Goal: Transaction & Acquisition: Book appointment/travel/reservation

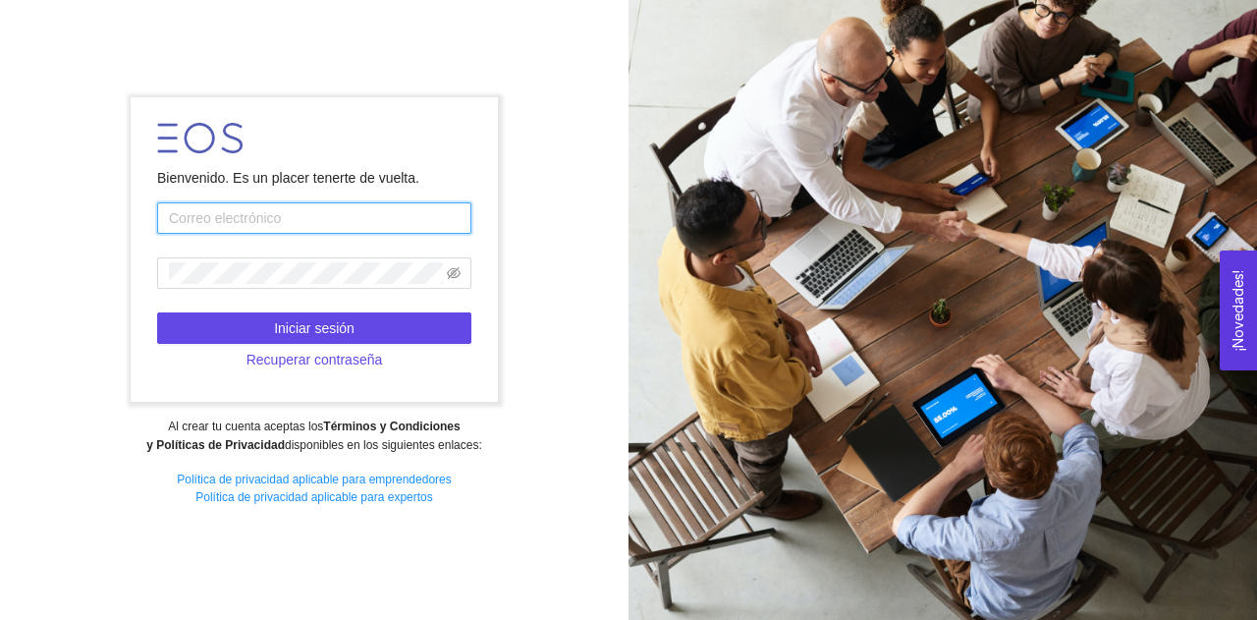
type input "[EMAIL_ADDRESS][DOMAIN_NAME]"
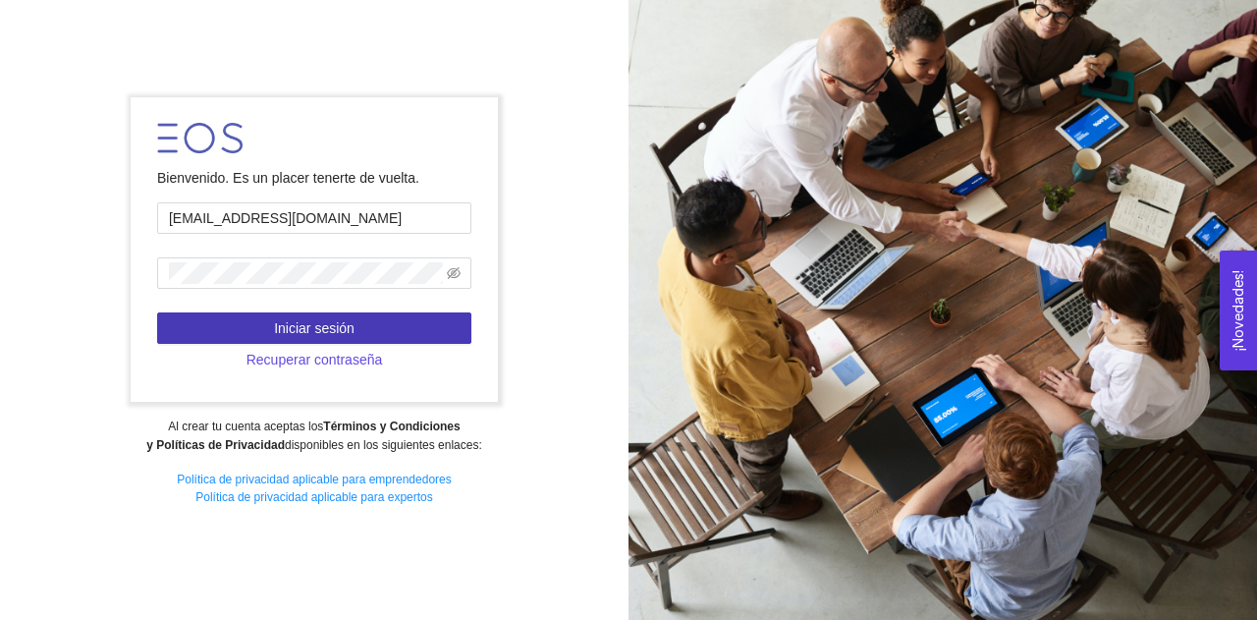
click at [332, 320] on span "Iniciar sesión" at bounding box center [314, 328] width 81 height 22
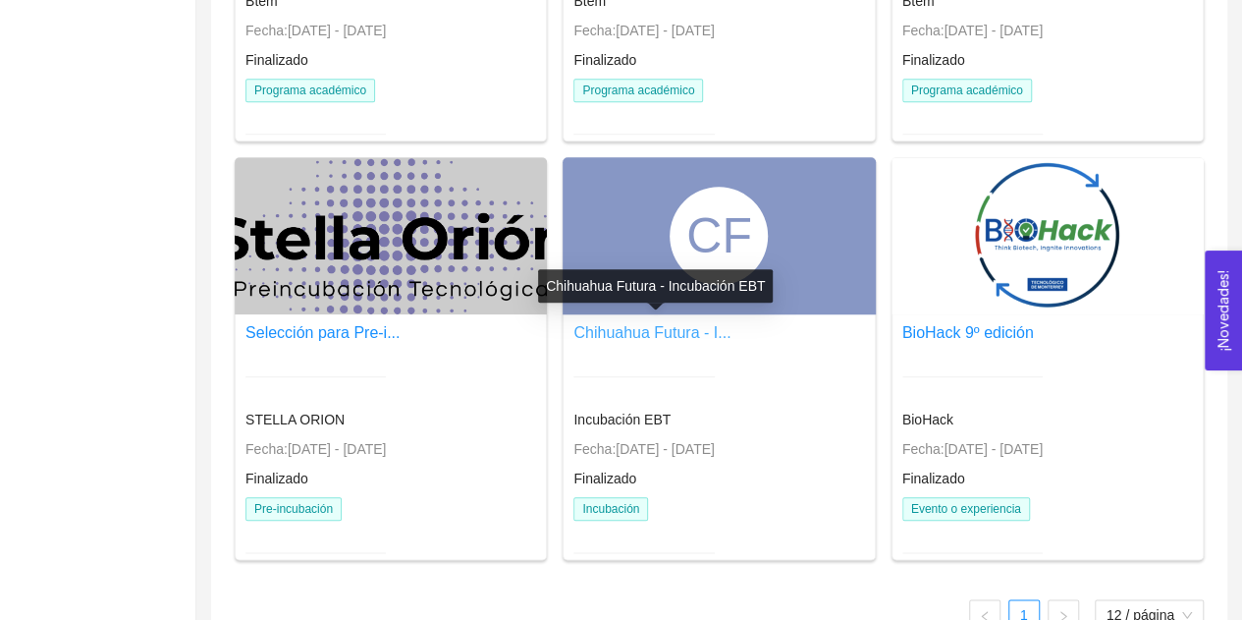
scroll to position [868, 0]
click at [707, 332] on link "Chihuahua Futura - I..." at bounding box center [651, 331] width 157 height 17
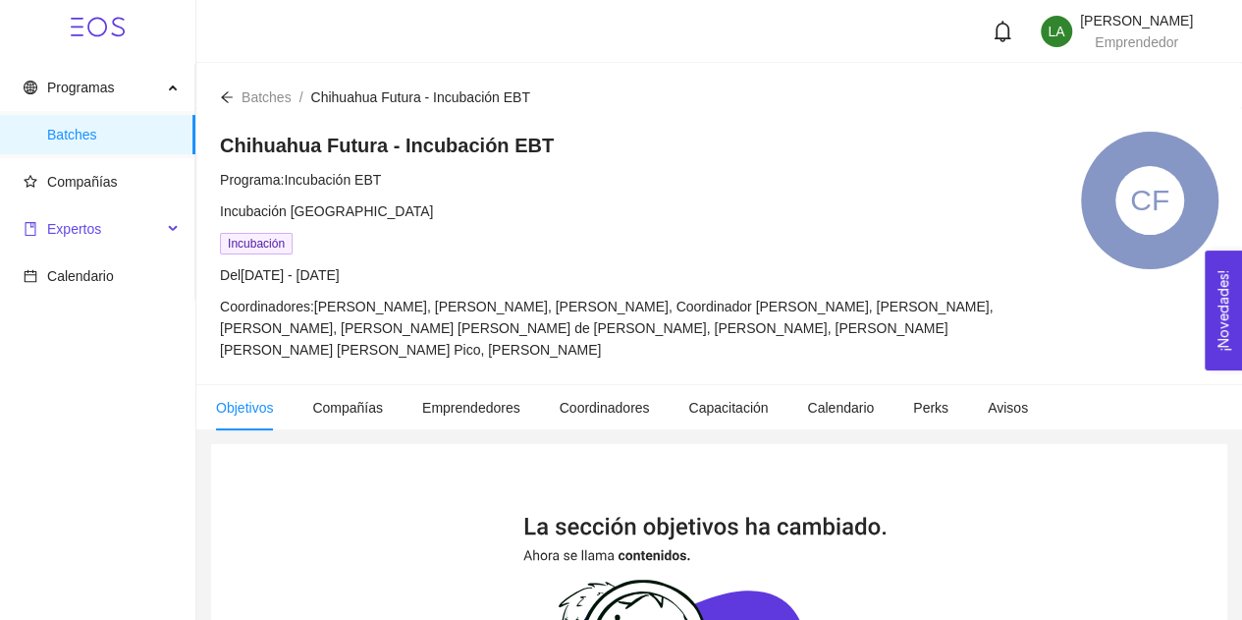
click at [102, 235] on span "Expertos" at bounding box center [93, 228] width 138 height 39
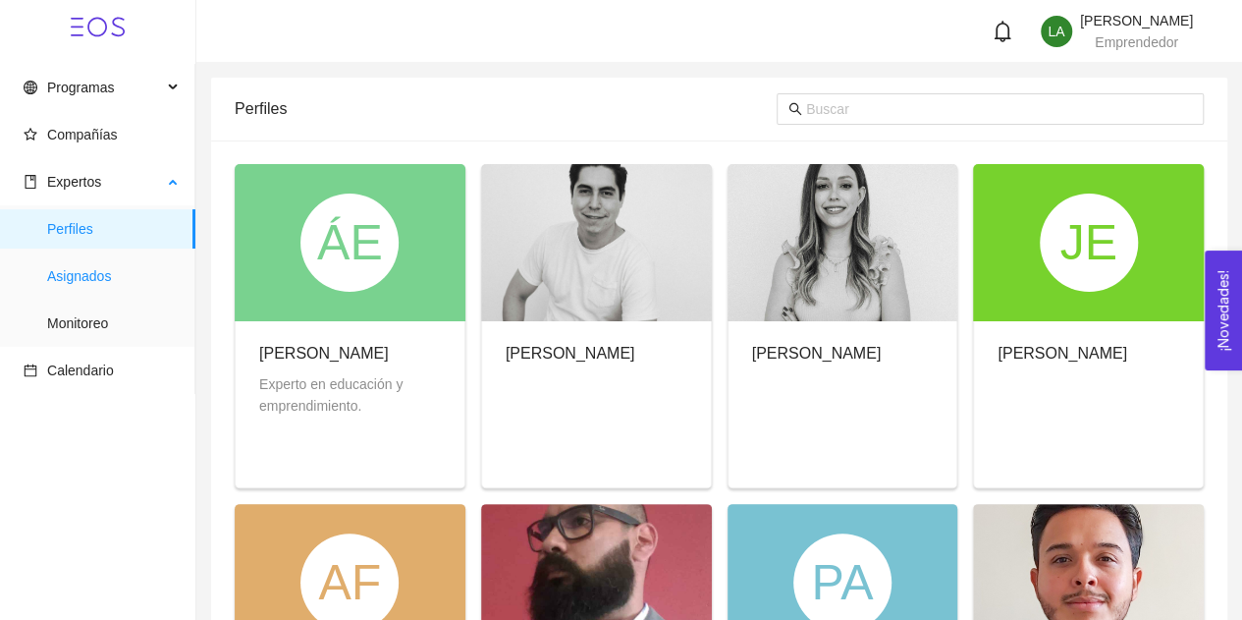
click at [123, 270] on span "Asignados" at bounding box center [113, 275] width 133 height 39
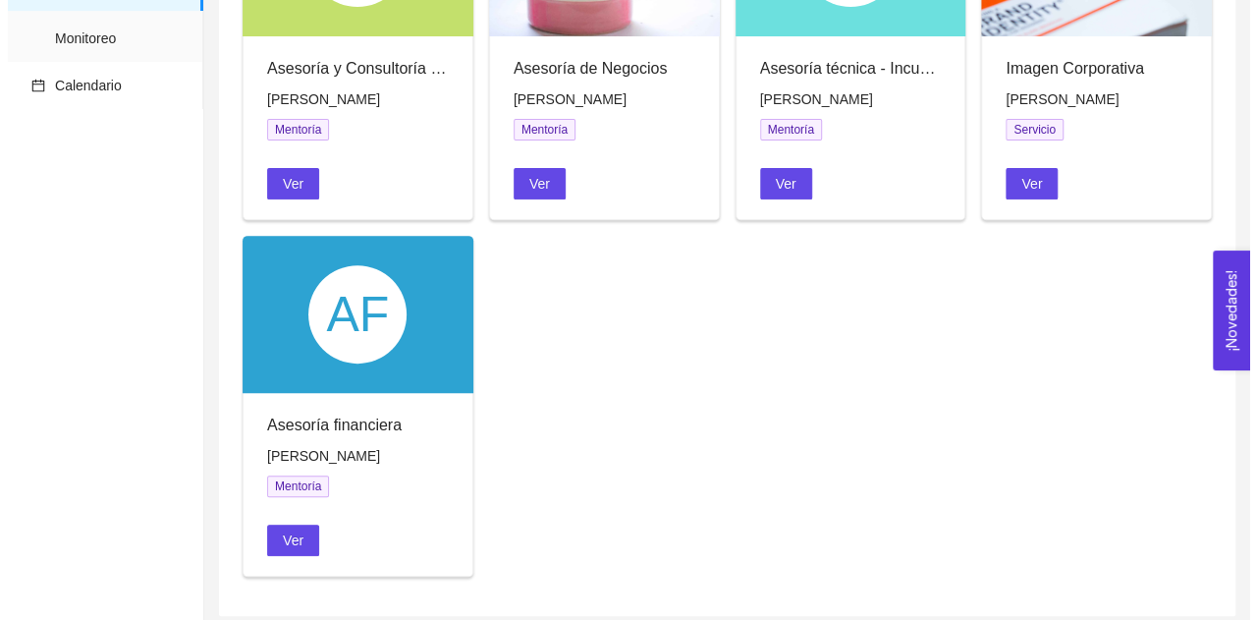
scroll to position [149, 0]
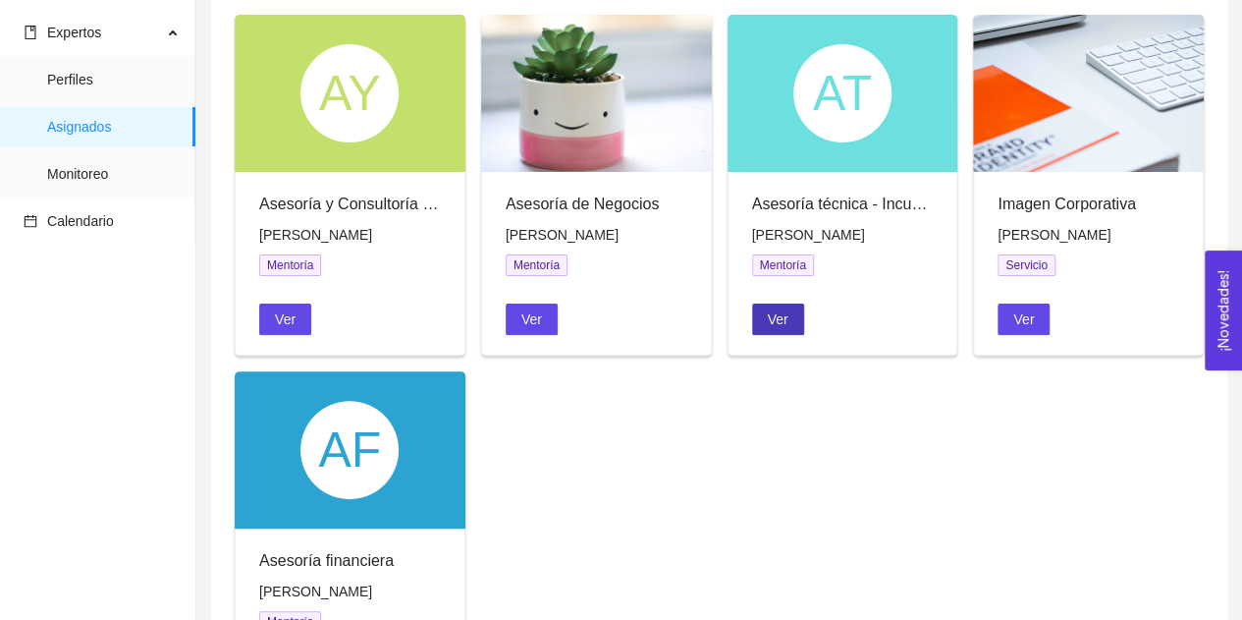
click at [778, 314] on span "Ver" at bounding box center [778, 319] width 21 height 22
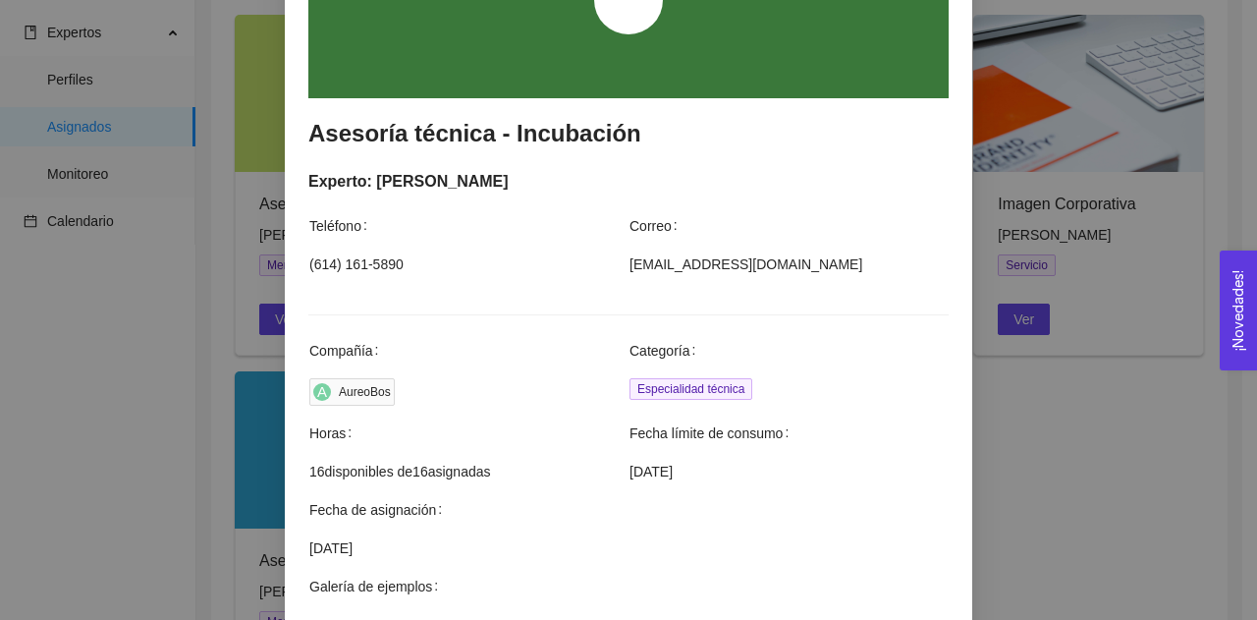
scroll to position [289, 0]
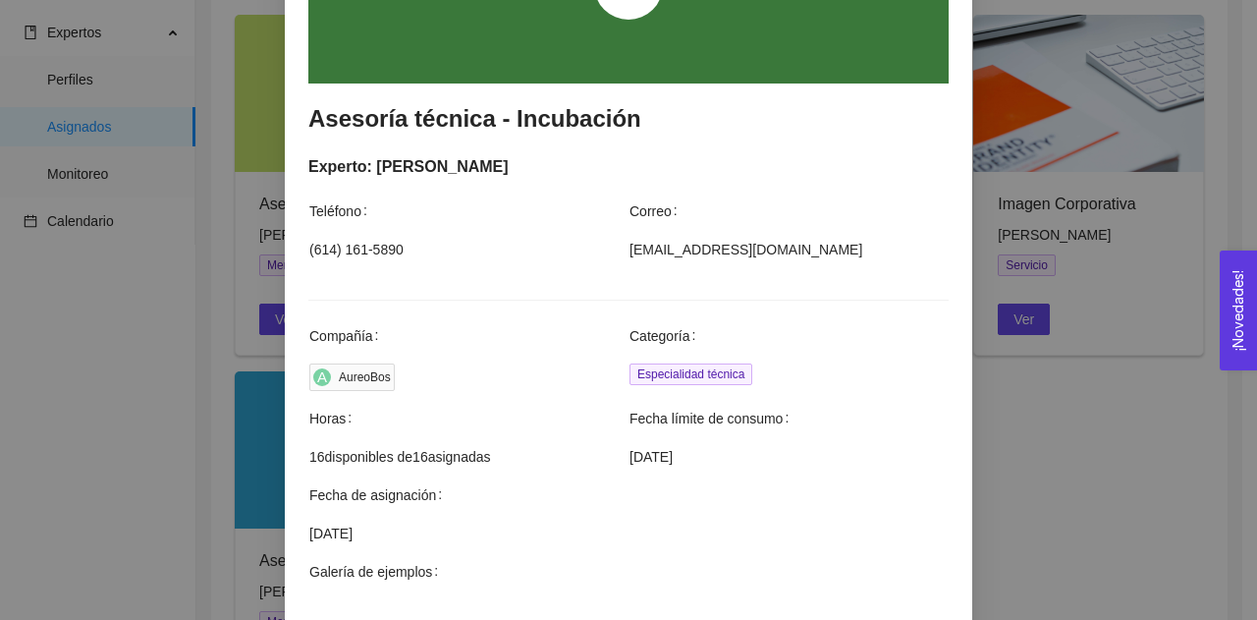
click at [1017, 370] on div "Agendar mentoría Asesoría técnica - Incubación Experto: [PERSON_NAME] Correo [P…" at bounding box center [628, 310] width 1257 height 620
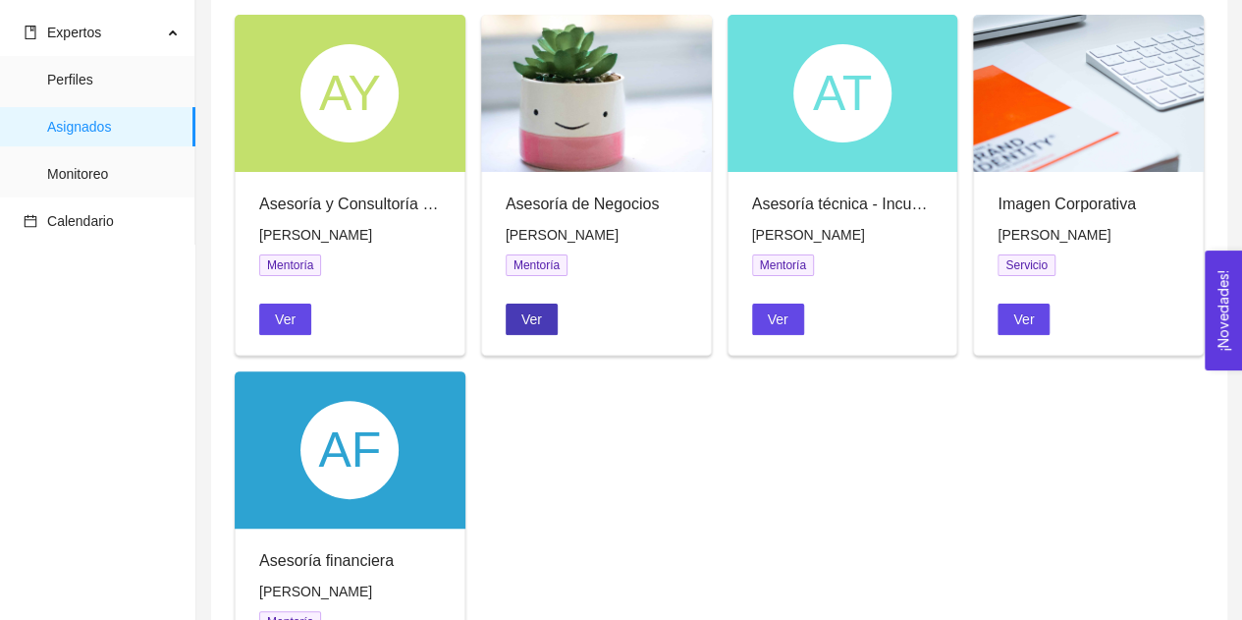
click at [546, 321] on button "Ver" at bounding box center [532, 318] width 52 height 31
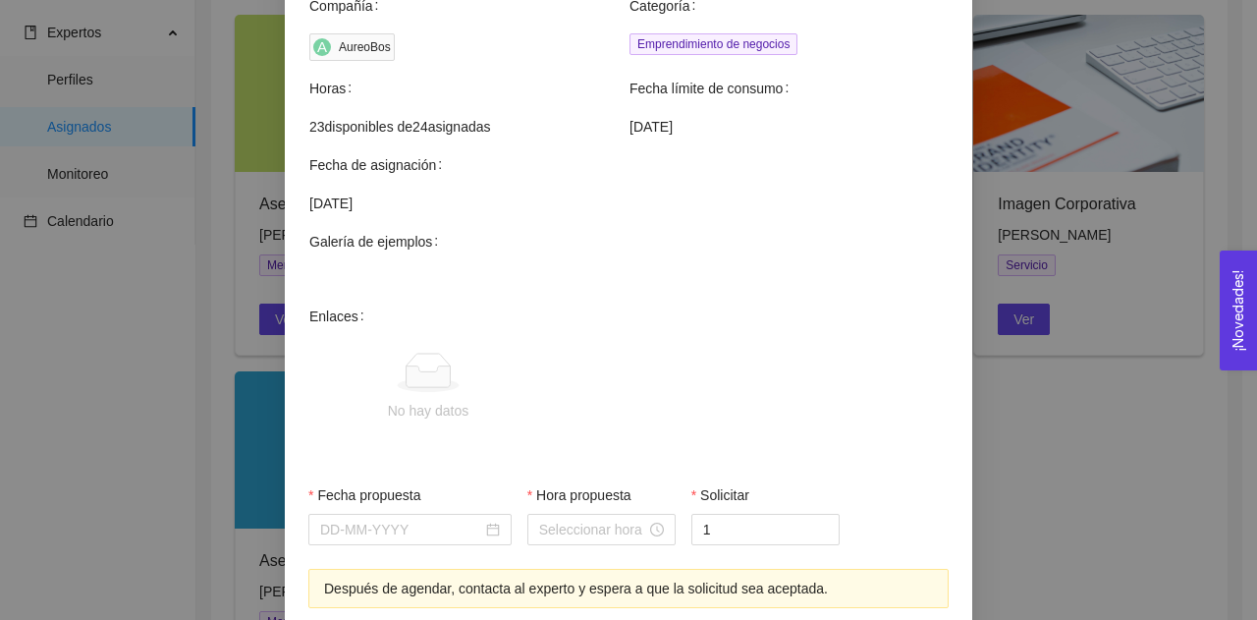
scroll to position [737, 0]
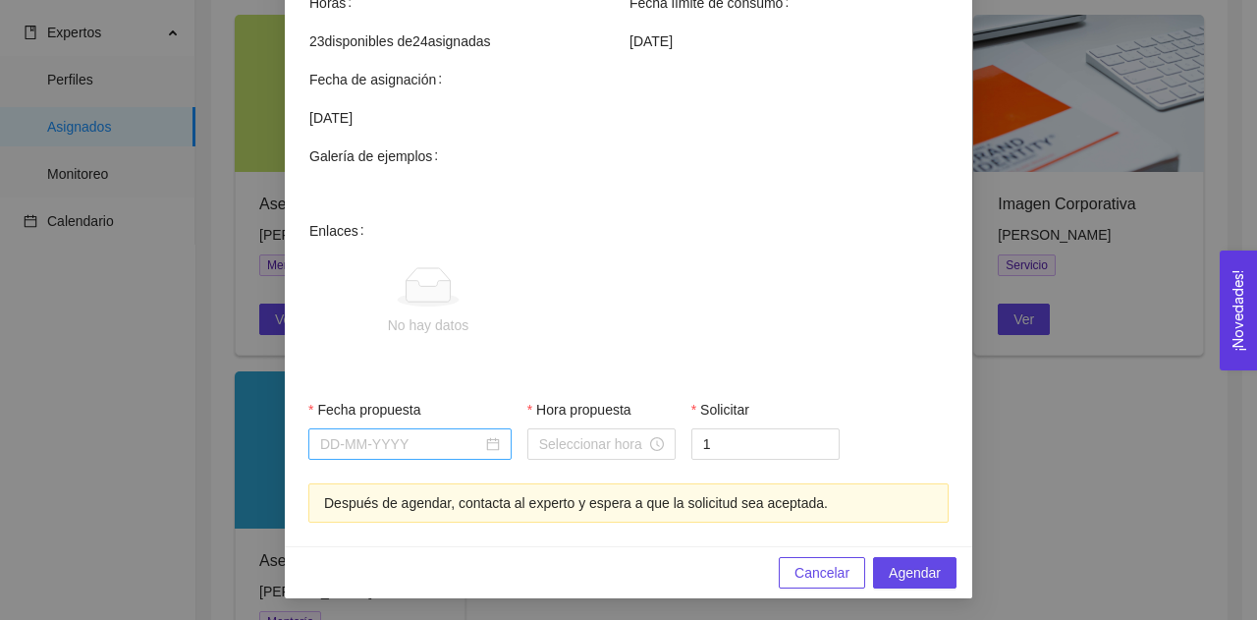
click at [427, 443] on input "Fecha propuesta" at bounding box center [401, 444] width 162 height 22
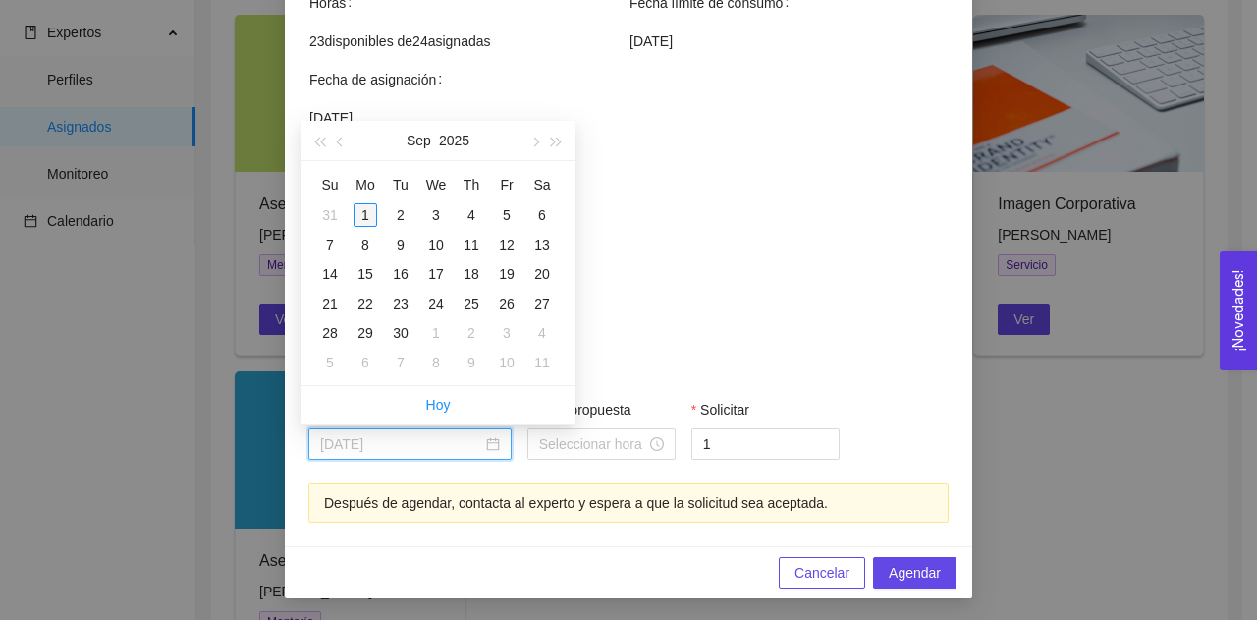
type input "[DATE]"
click at [361, 215] on div "1" at bounding box center [366, 215] width 24 height 24
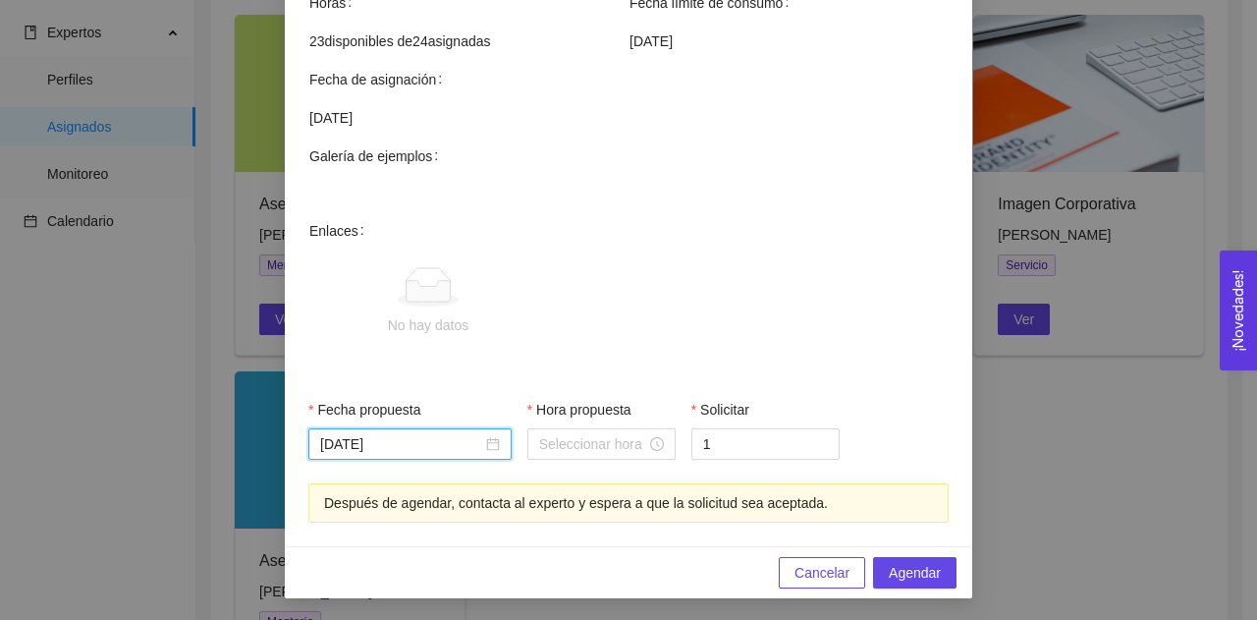
click at [596, 423] on div "Hora propuesta" at bounding box center [601, 413] width 148 height 29
click at [596, 431] on div at bounding box center [601, 443] width 148 height 31
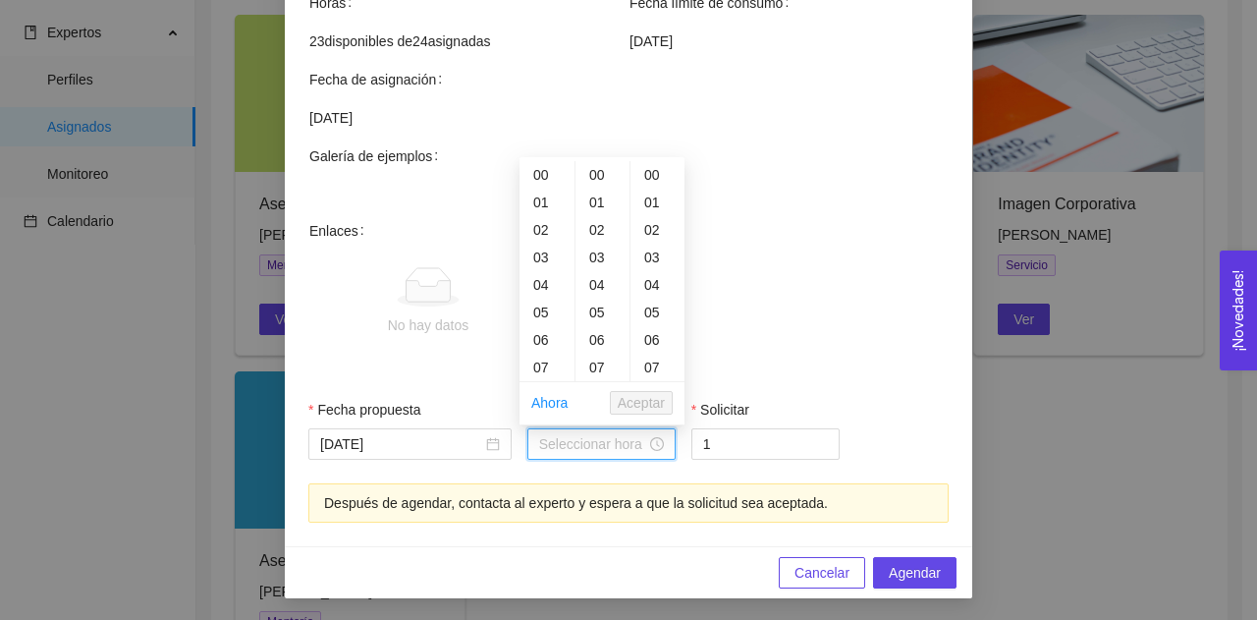
click at [592, 449] on input "Hora propuesta" at bounding box center [592, 444] width 107 height 22
click at [540, 333] on div "06" at bounding box center [546, 339] width 55 height 27
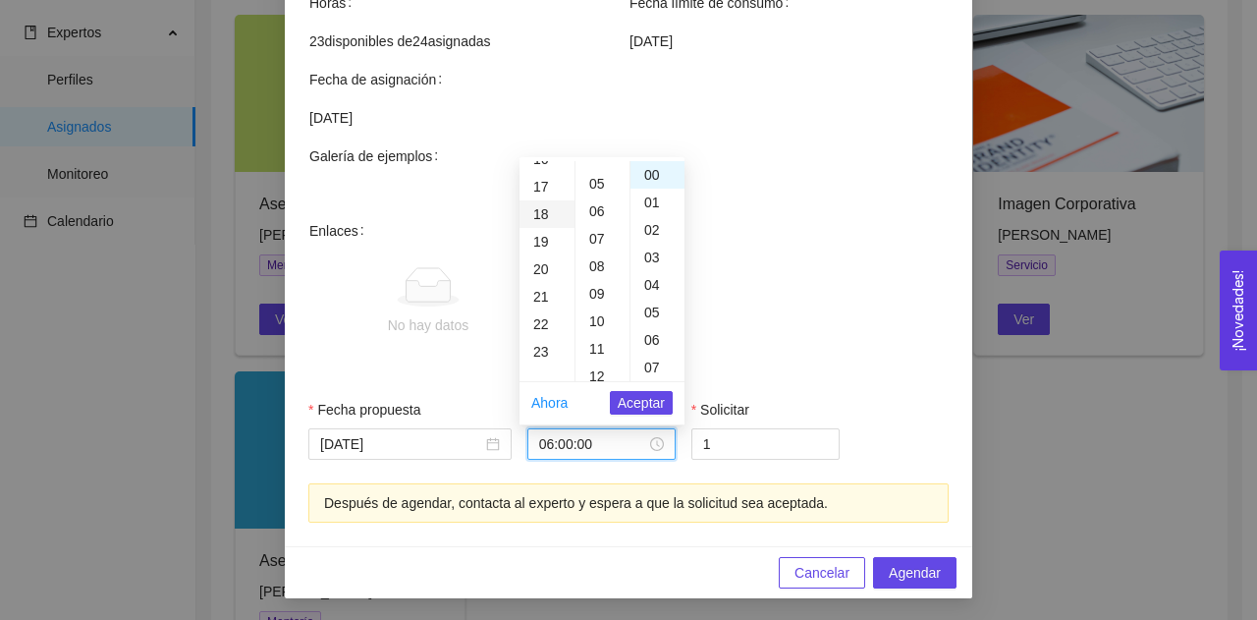
click at [534, 211] on div "18" at bounding box center [546, 213] width 55 height 27
click at [599, 241] on div "30" at bounding box center [602, 236] width 54 height 27
type input "18:30:00"
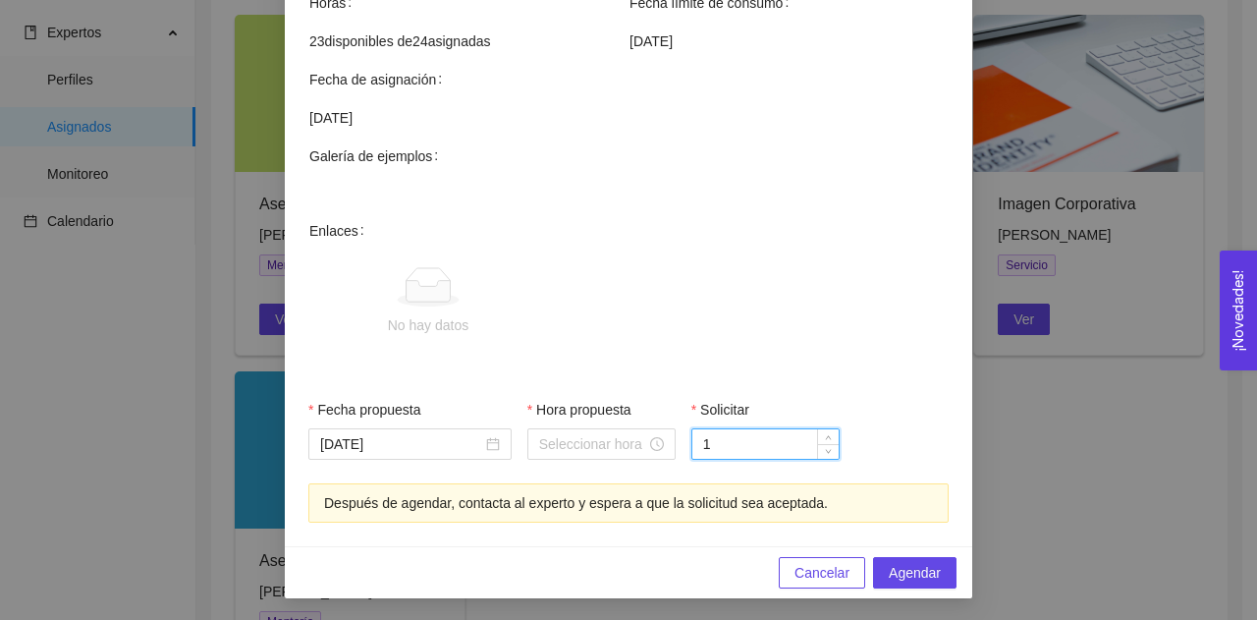
click at [742, 455] on input "1" at bounding box center [765, 443] width 146 height 29
click at [539, 441] on input "Hora propuesta" at bounding box center [592, 444] width 107 height 22
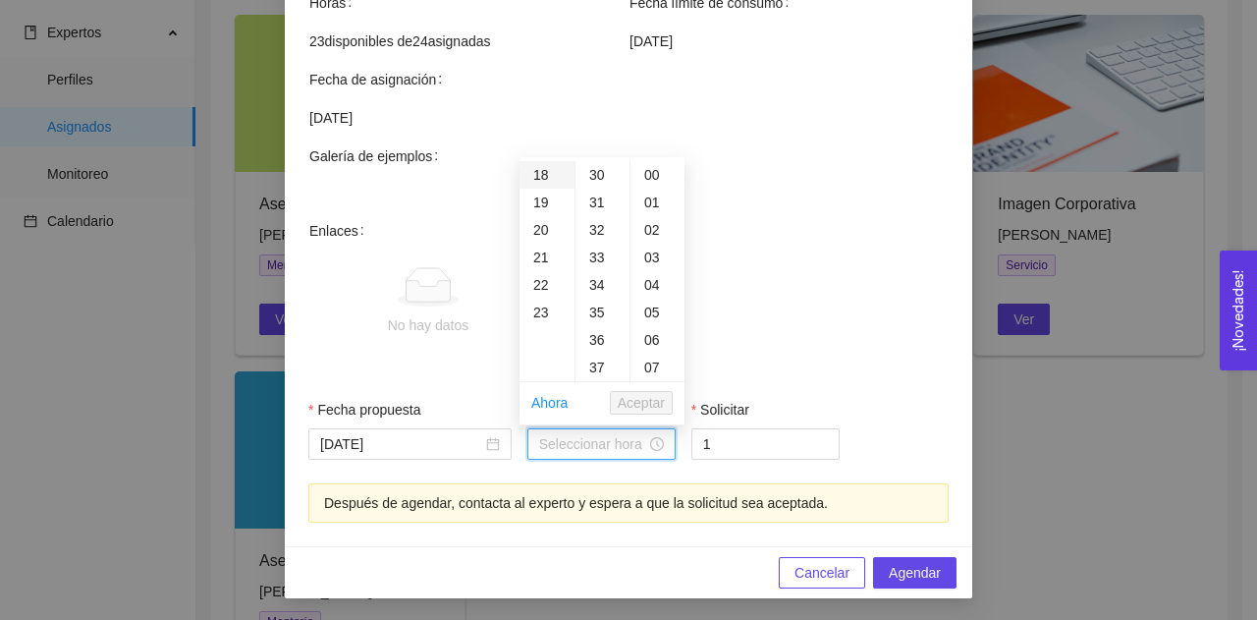
click at [534, 182] on div "18" at bounding box center [546, 174] width 55 height 27
click at [600, 267] on div "30" at bounding box center [602, 268] width 54 height 27
type input "18:30:00"
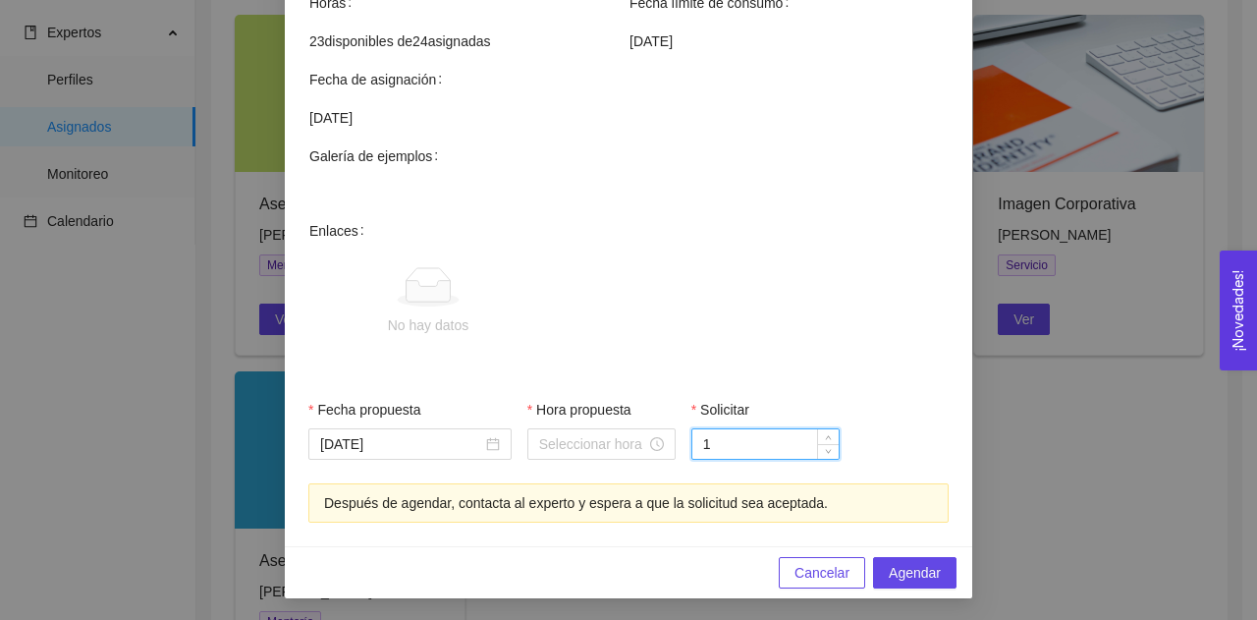
click at [731, 441] on input "1" at bounding box center [765, 443] width 146 height 29
click at [627, 441] on input "Hora propuesta" at bounding box center [592, 444] width 107 height 22
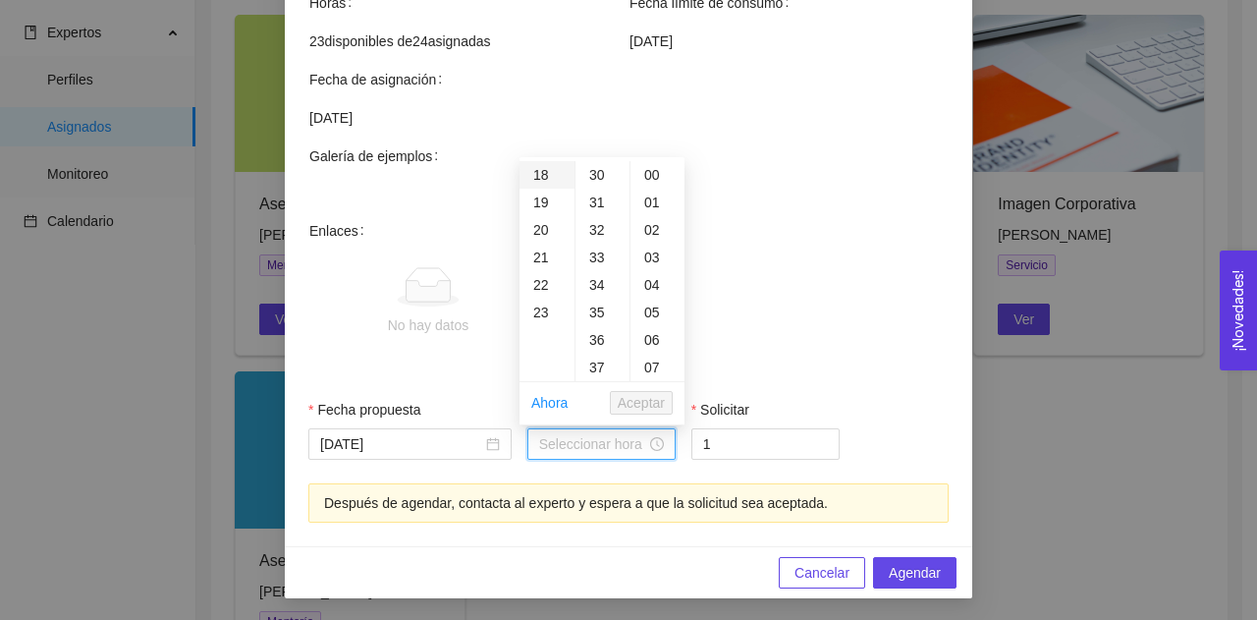
click at [541, 170] on div "18" at bounding box center [546, 174] width 55 height 27
click at [595, 176] on div "30" at bounding box center [602, 174] width 54 height 27
type input "18:30:00"
click at [644, 408] on span "Aceptar" at bounding box center [641, 403] width 47 height 22
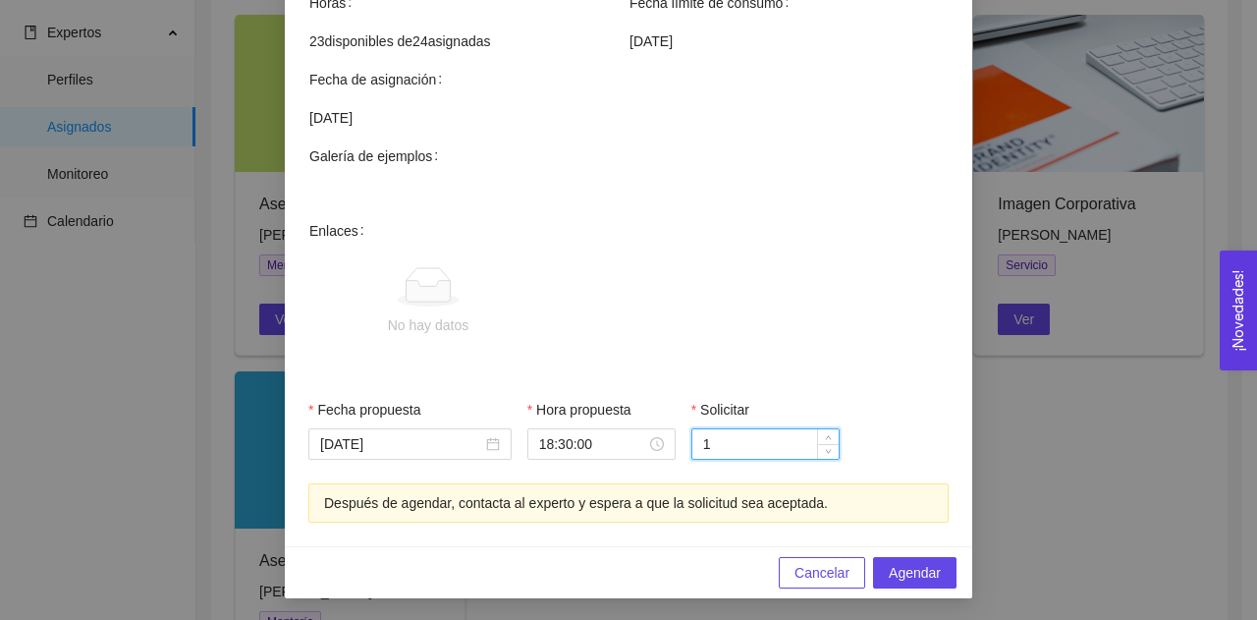
click at [756, 435] on input "1" at bounding box center [765, 443] width 146 height 29
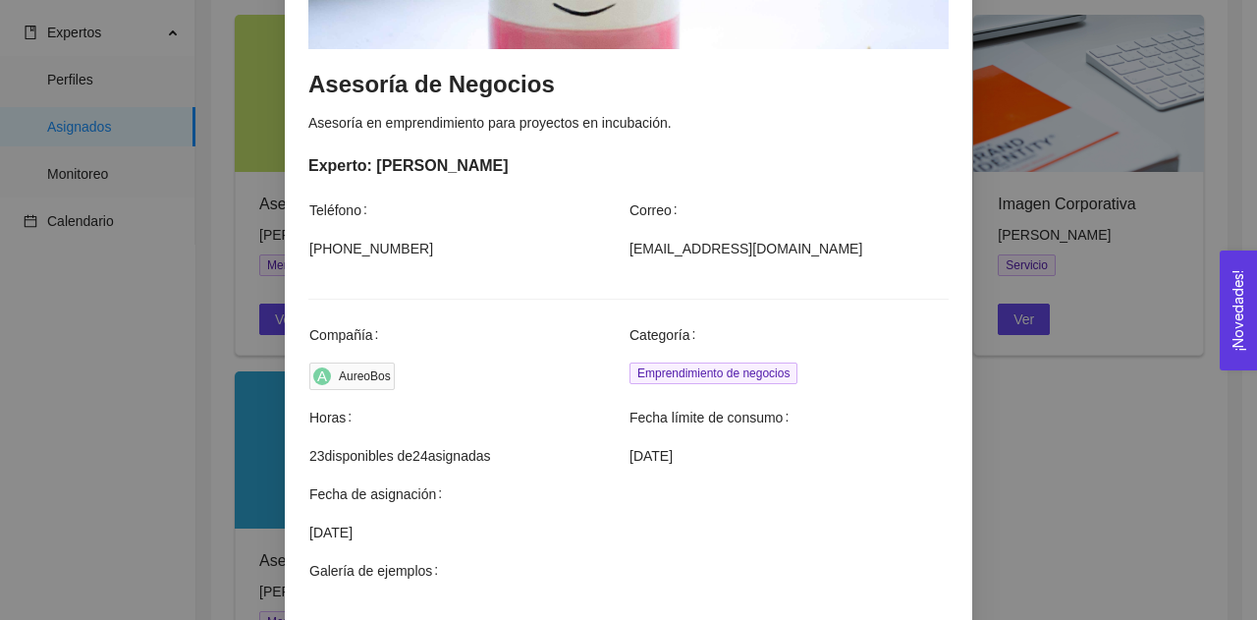
scroll to position [737, 0]
